Goal: Task Accomplishment & Management: Manage account settings

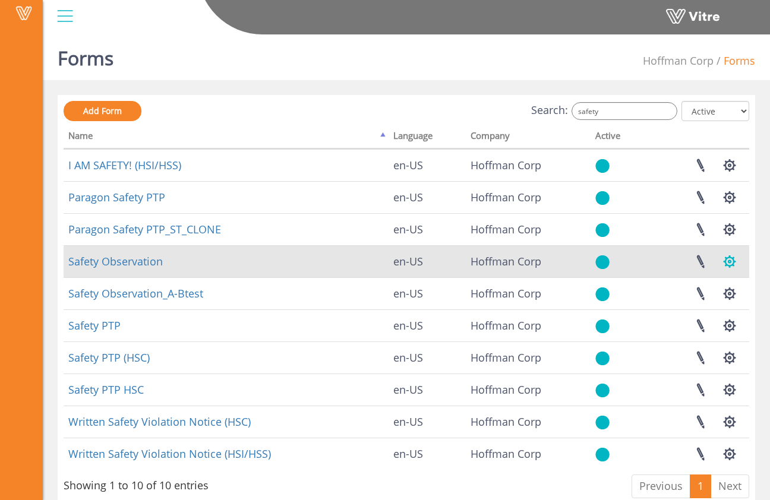
click at [735, 261] on button "button" at bounding box center [730, 261] width 30 height 31
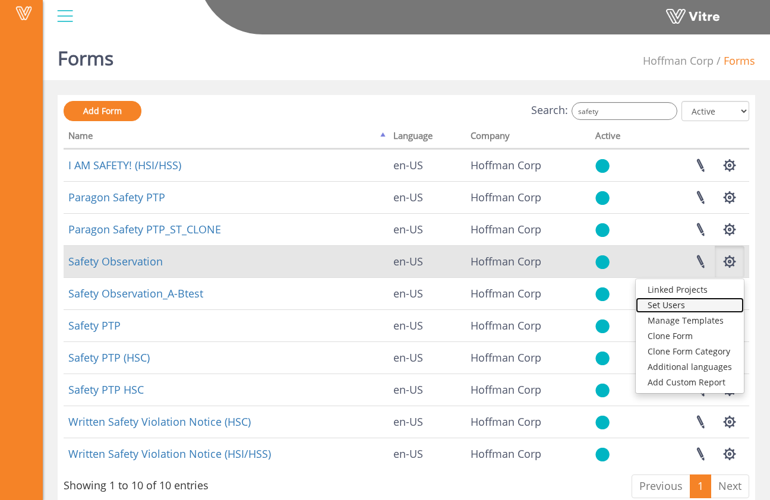
click at [693, 298] on link "Set Users" at bounding box center [690, 305] width 108 height 15
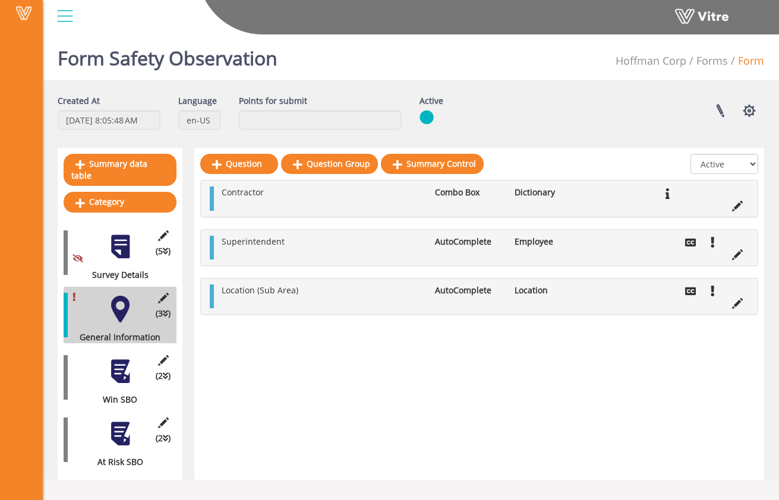
click at [53, 20] on div at bounding box center [65, 16] width 27 height 32
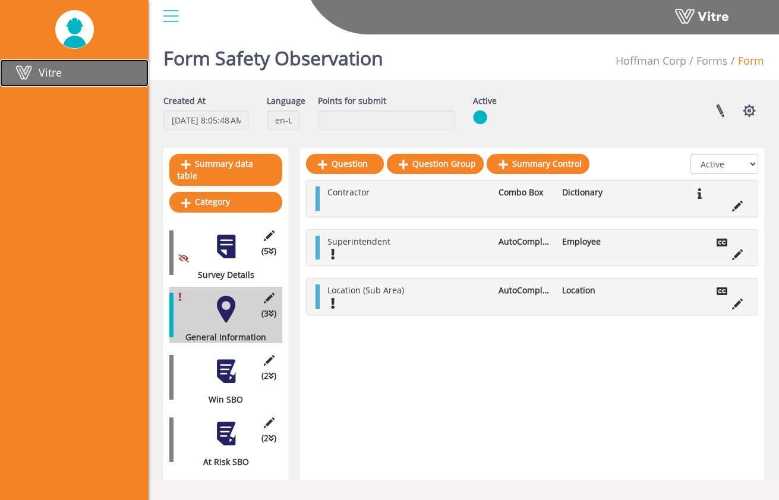
click at [119, 78] on link "Vitre" at bounding box center [74, 72] width 149 height 27
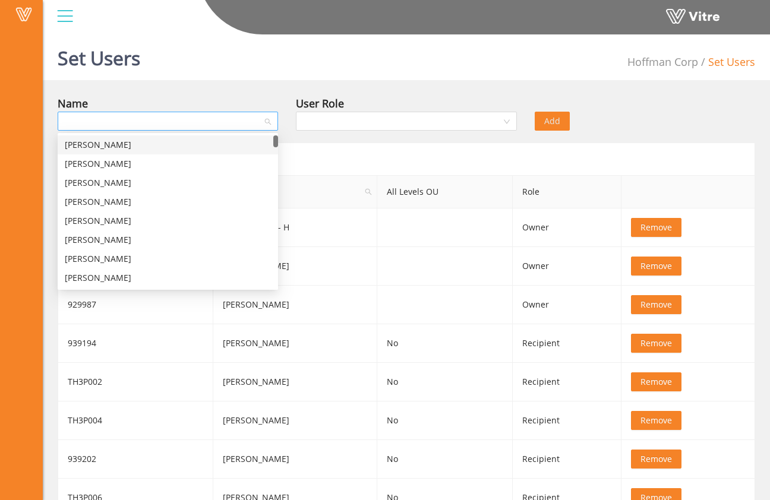
click at [267, 124] on div at bounding box center [168, 121] width 220 height 19
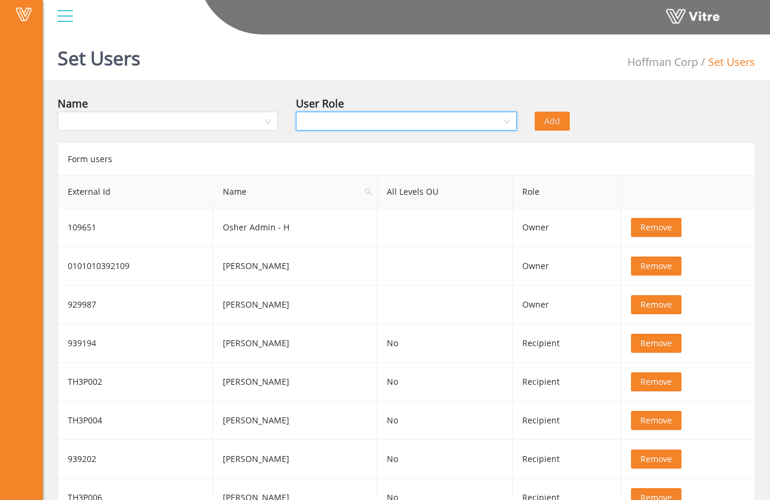
click at [500, 130] on input "search" at bounding box center [402, 121] width 198 height 18
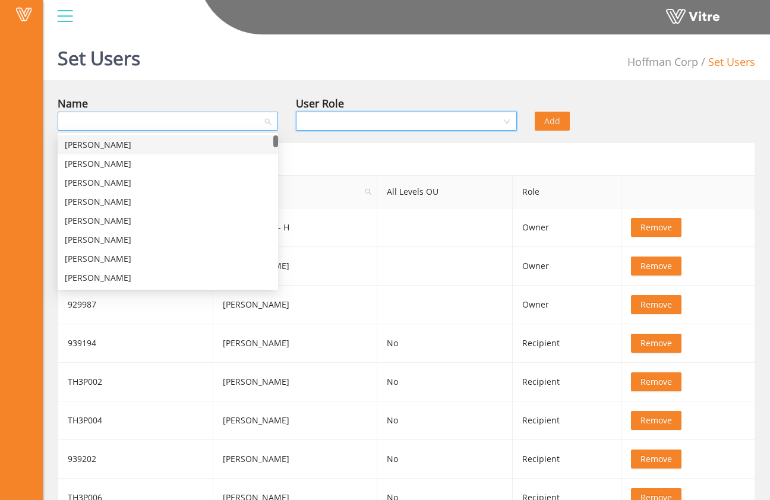
click at [266, 127] on div at bounding box center [168, 121] width 220 height 19
type input "paul"
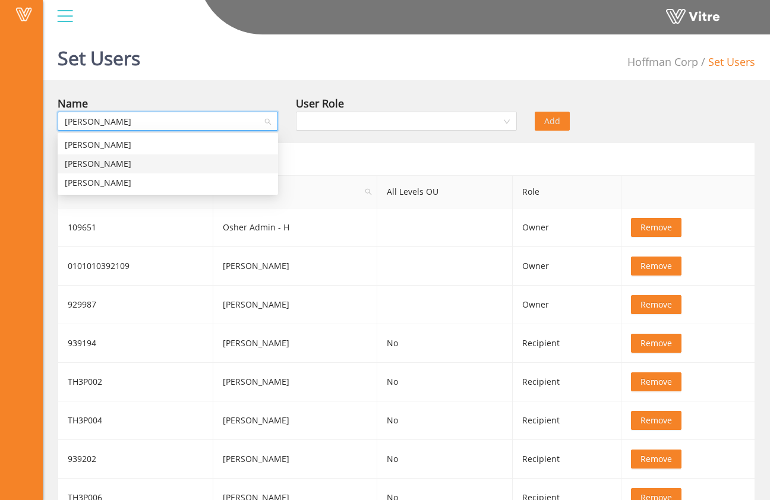
click at [245, 158] on div "Paul Lyles" at bounding box center [168, 163] width 206 height 13
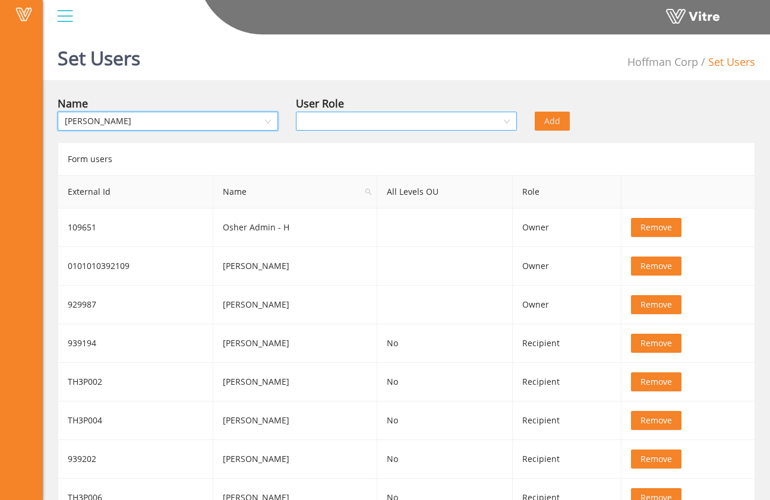
click at [346, 121] on input "search" at bounding box center [402, 121] width 198 height 18
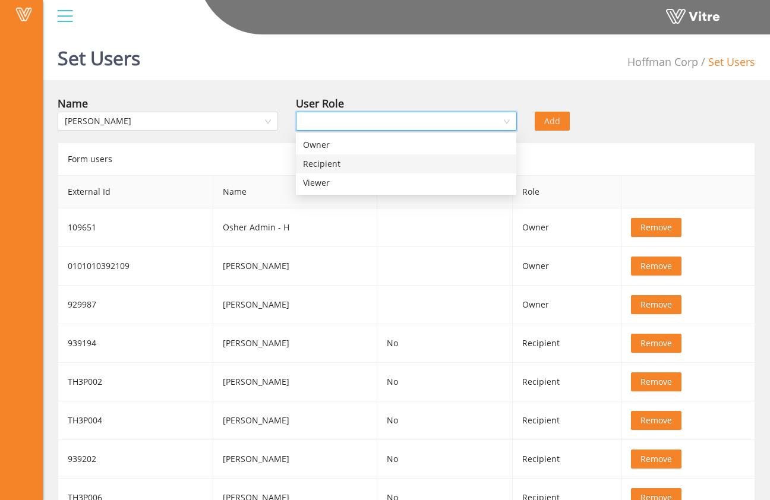
click at [349, 168] on div "Recipient" at bounding box center [406, 163] width 206 height 13
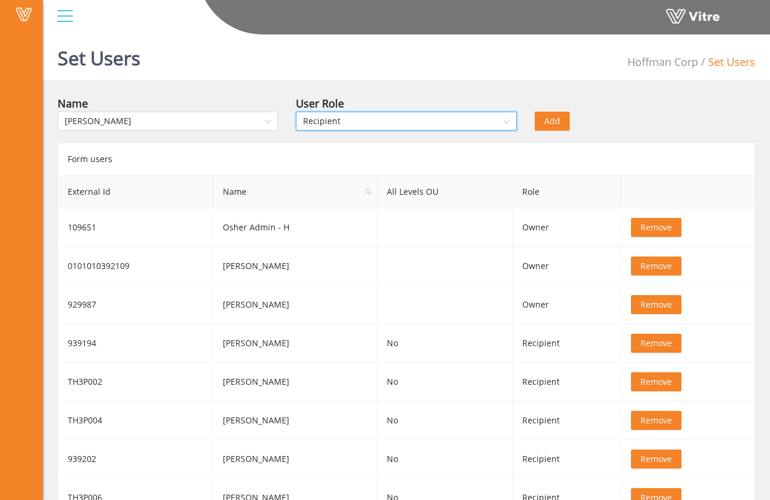
click at [563, 125] on button "Add" at bounding box center [552, 121] width 35 height 19
